Goal: Task Accomplishment & Management: Use online tool/utility

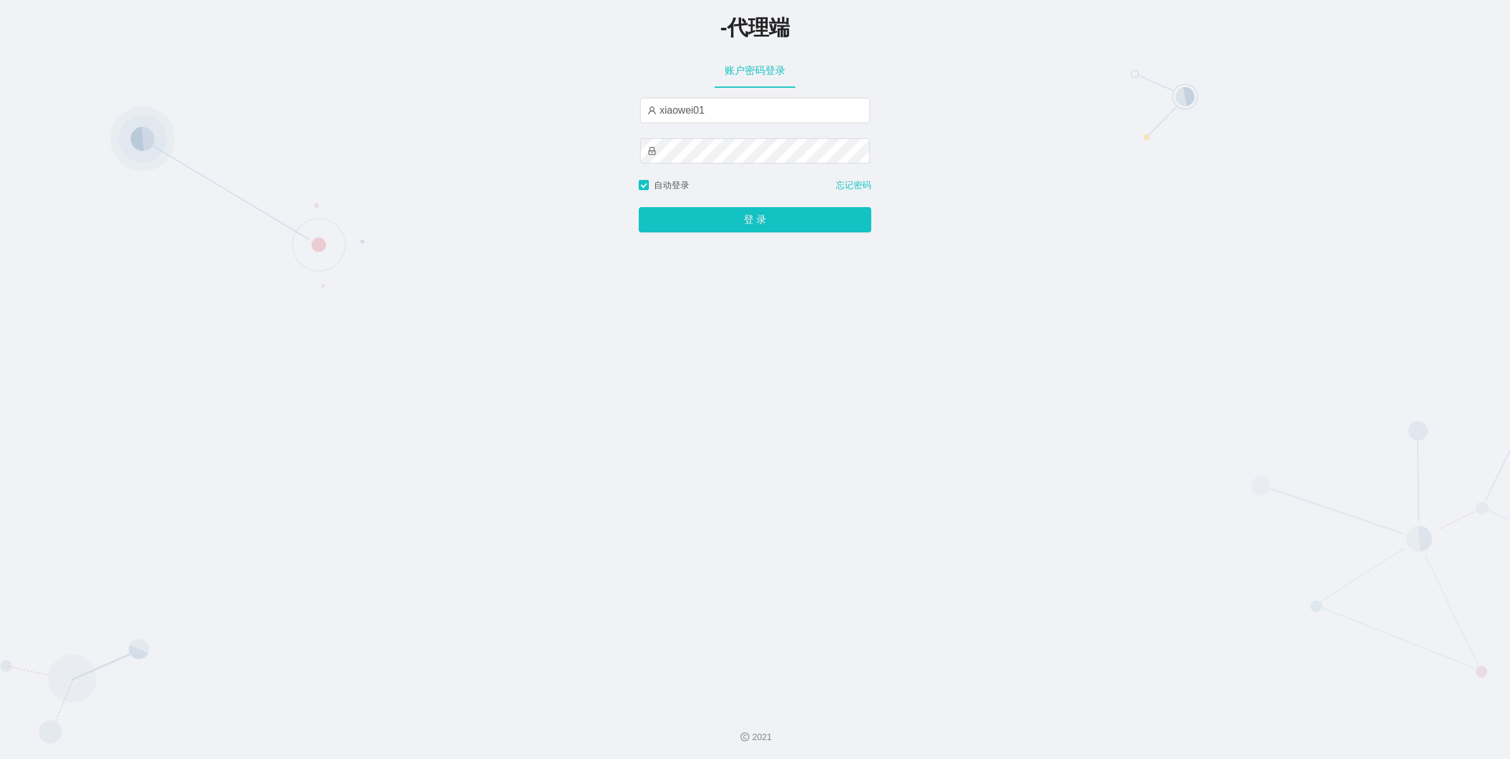
click at [756, 219] on button "登 录" at bounding box center [755, 219] width 232 height 25
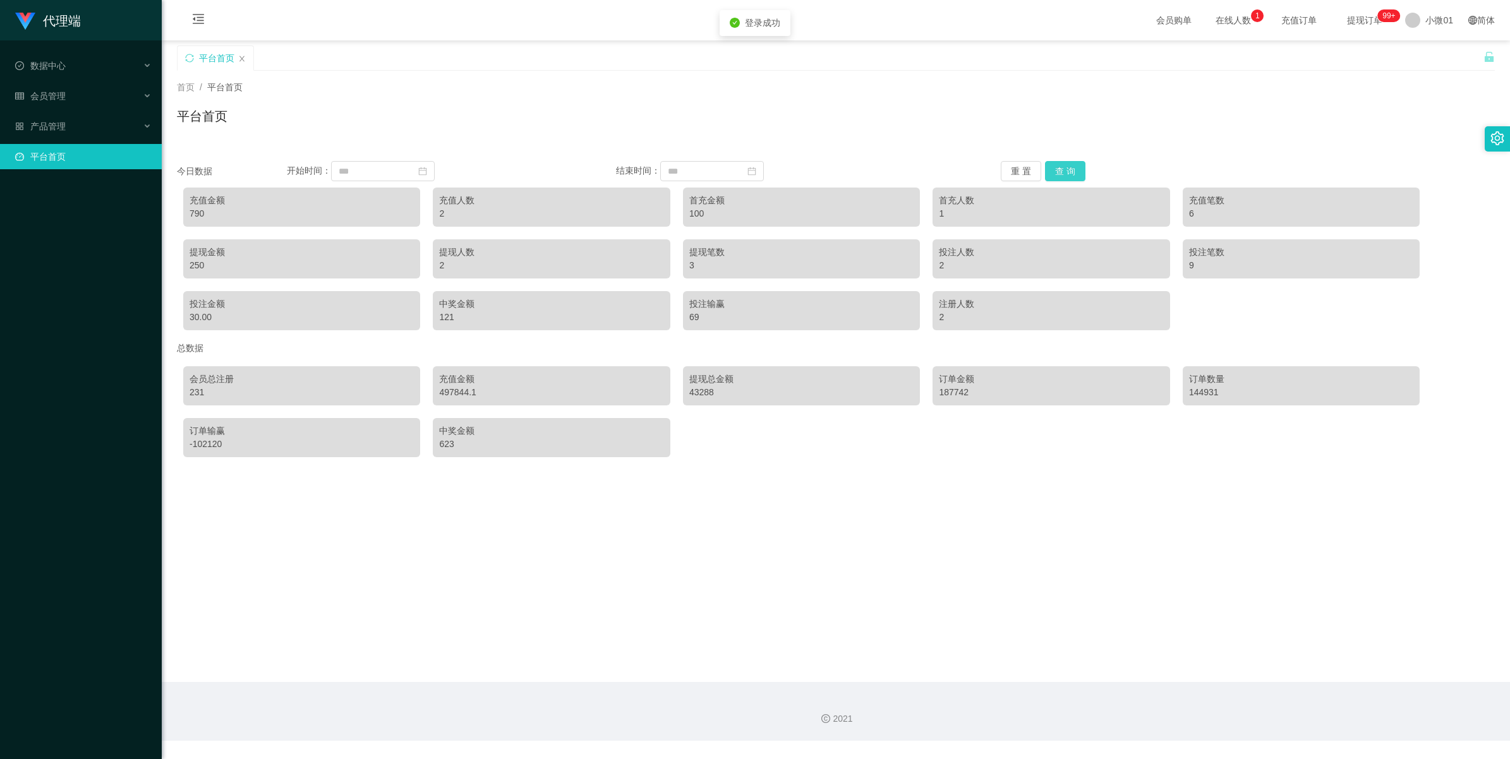
click at [1068, 166] on button "查 询" at bounding box center [1065, 171] width 40 height 20
click at [1014, 166] on button "重 置" at bounding box center [1021, 171] width 40 height 20
click at [397, 172] on input at bounding box center [383, 171] width 104 height 20
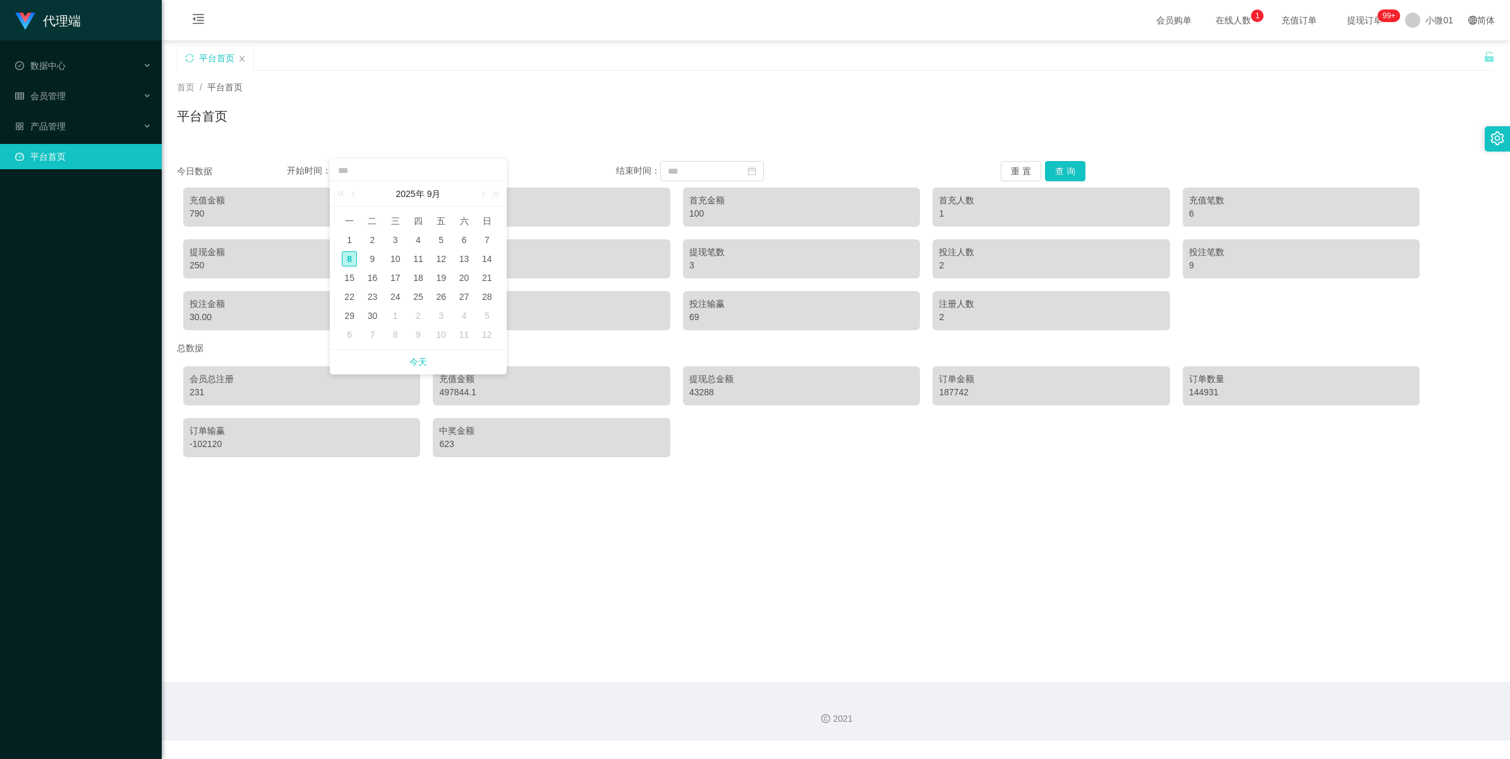
click at [354, 255] on div "8" at bounding box center [349, 258] width 15 height 15
type input "**********"
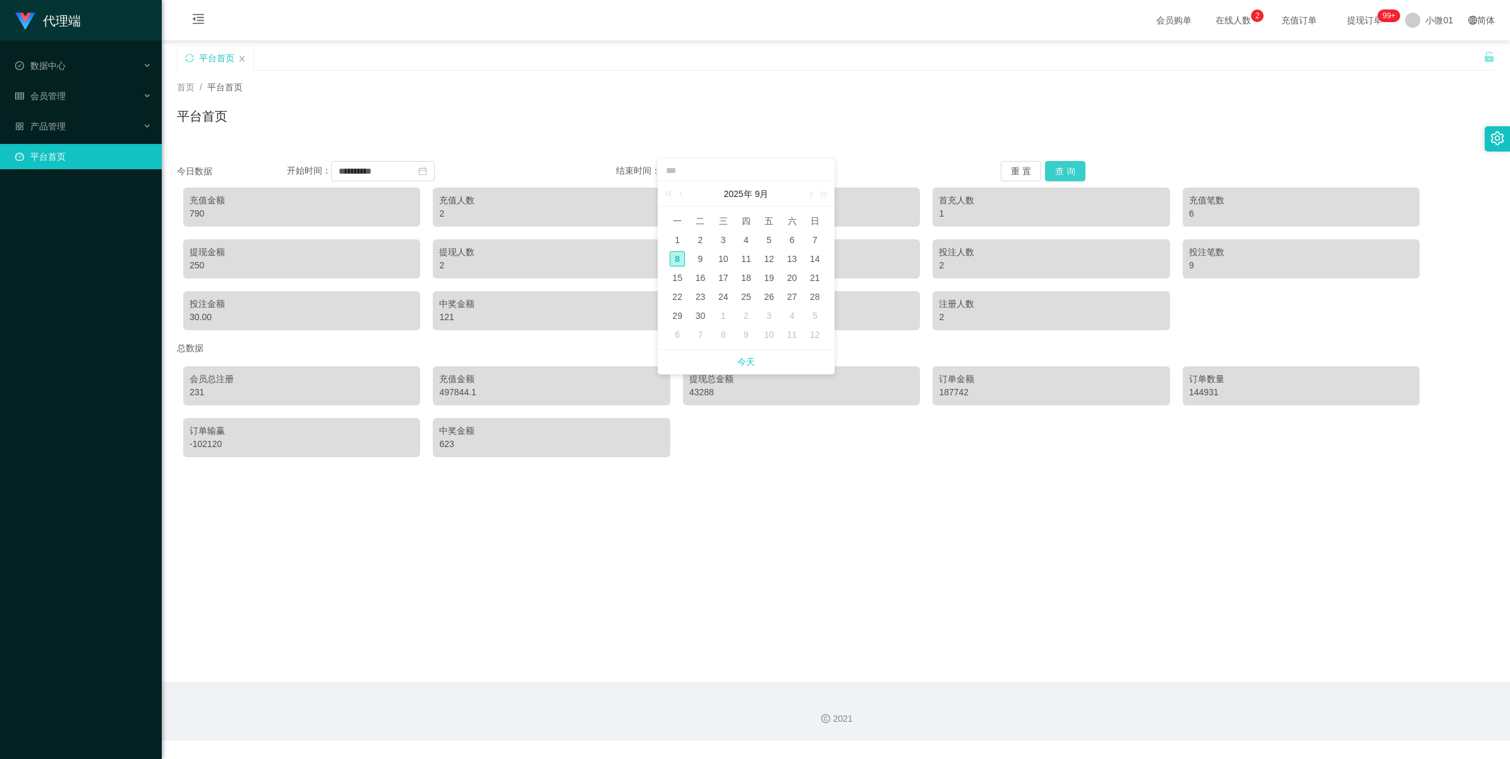
click at [1071, 174] on button "查 询" at bounding box center [1065, 171] width 40 height 20
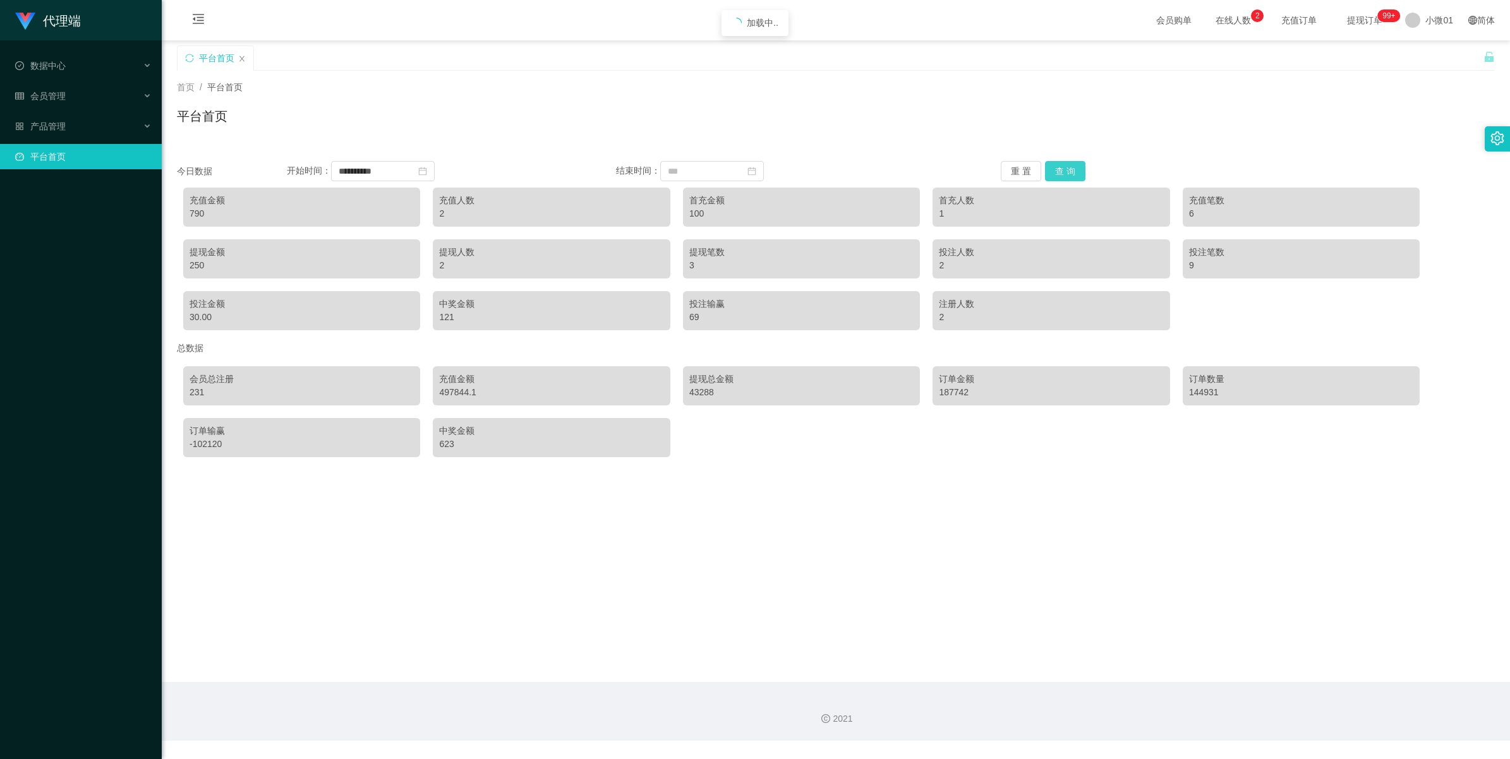
click at [1071, 174] on button "查 询" at bounding box center [1065, 171] width 40 height 20
click at [1058, 164] on button "查 询" at bounding box center [1065, 171] width 40 height 20
click at [1059, 164] on button "查 询" at bounding box center [1065, 171] width 40 height 20
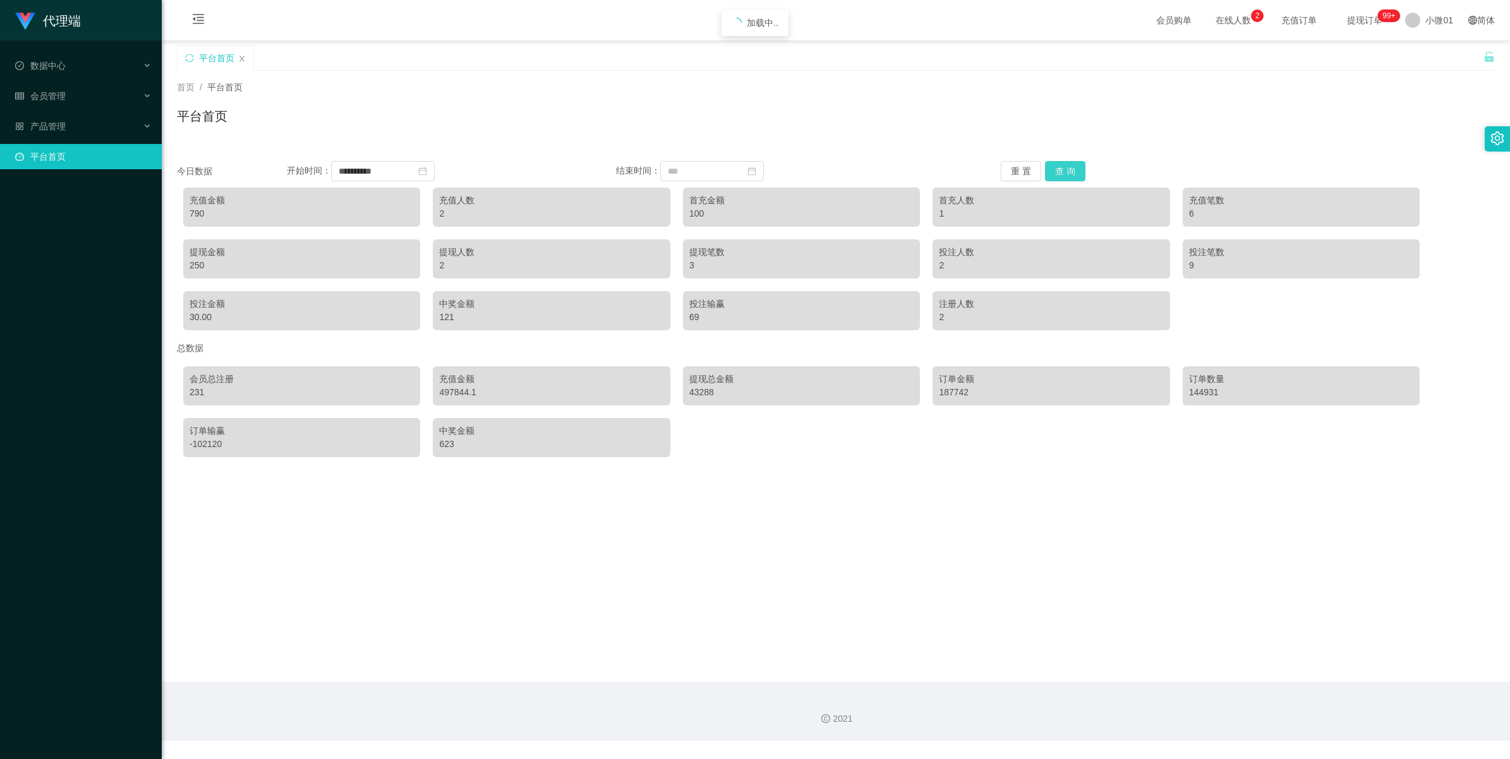
click at [1059, 164] on button "查 询" at bounding box center [1065, 171] width 40 height 20
click at [407, 175] on input "**********" at bounding box center [383, 171] width 104 height 20
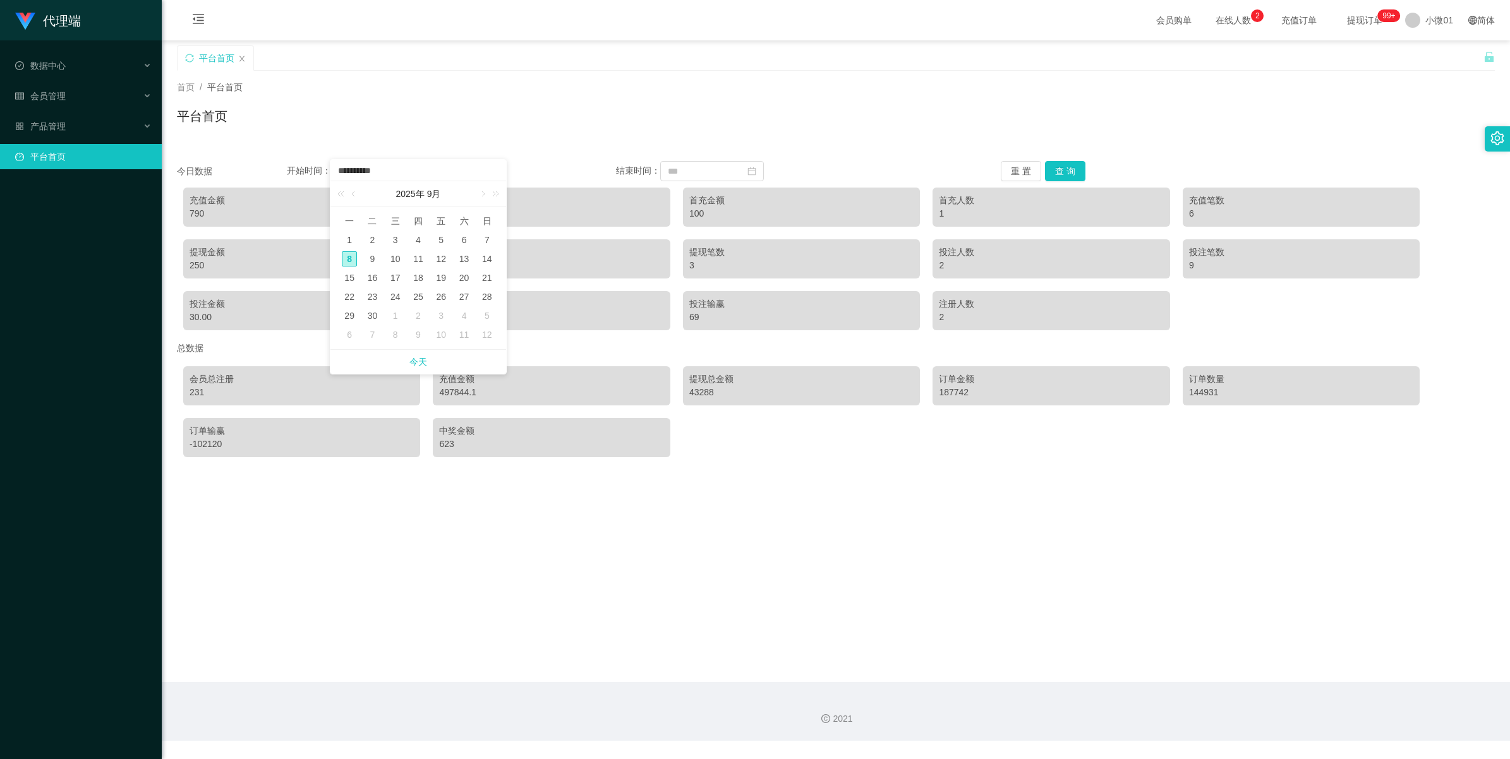
click at [402, 363] on span "今天" at bounding box center [418, 362] width 160 height 24
click at [1022, 177] on button "重 置" at bounding box center [1021, 171] width 40 height 20
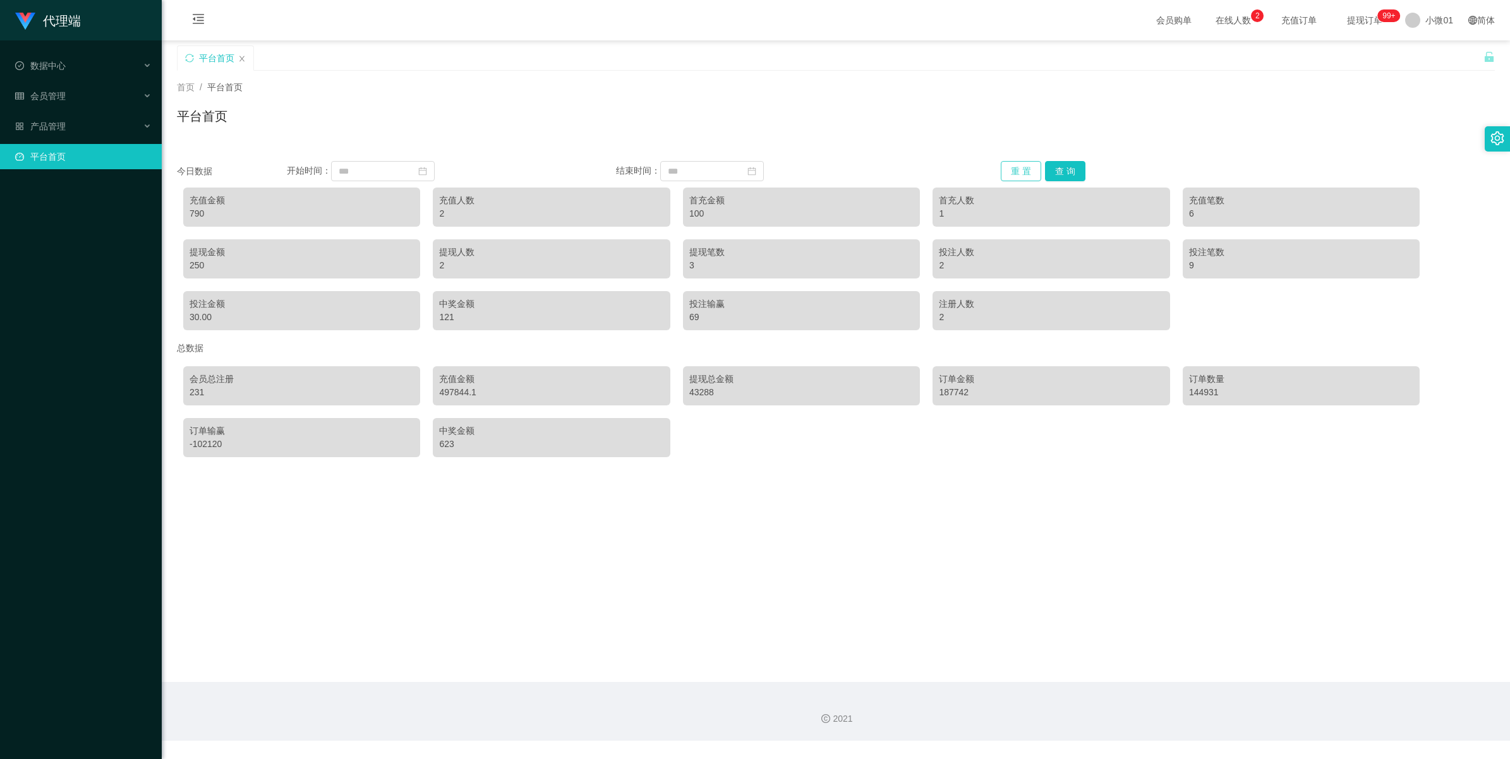
click at [1022, 177] on button "重 置" at bounding box center [1021, 171] width 40 height 20
click at [1022, 174] on button "重 置" at bounding box center [1021, 171] width 40 height 20
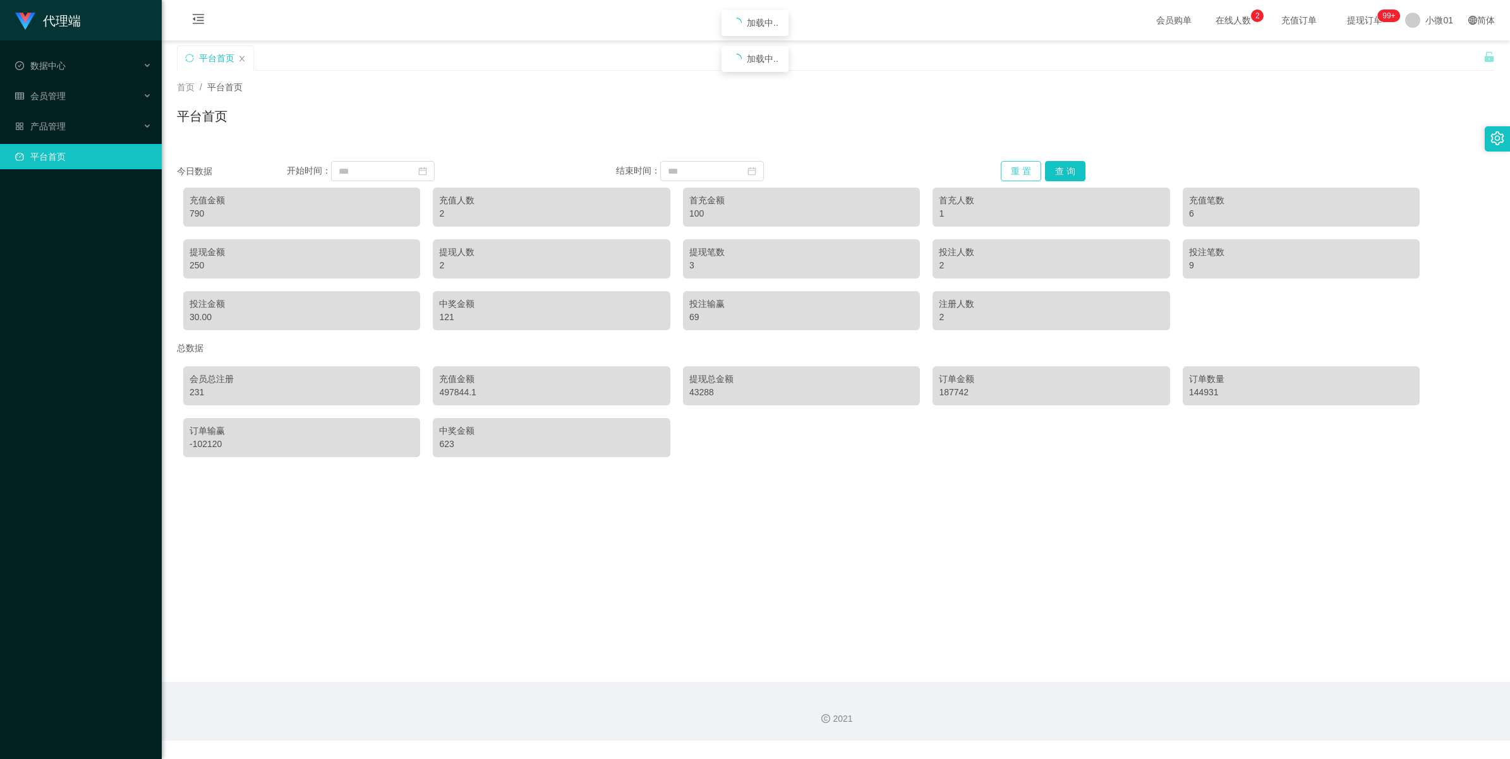
click at [1022, 174] on button "重 置" at bounding box center [1021, 171] width 40 height 20
